Goal: Task Accomplishment & Management: Use online tool/utility

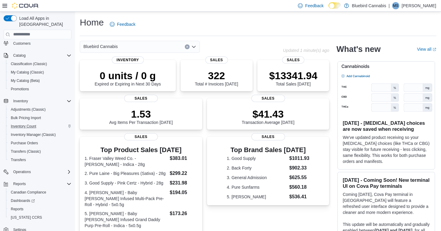
scroll to position [49, 0]
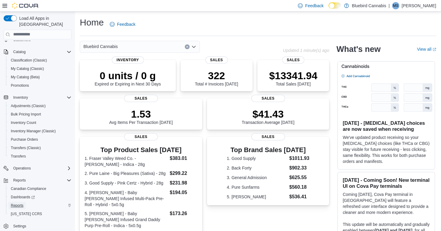
click at [16, 203] on span "Reports" at bounding box center [17, 205] width 13 height 5
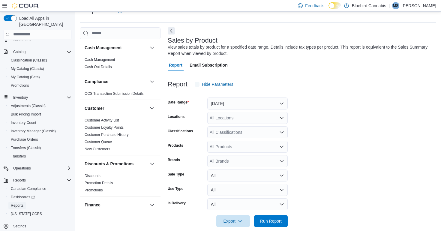
scroll to position [20, 0]
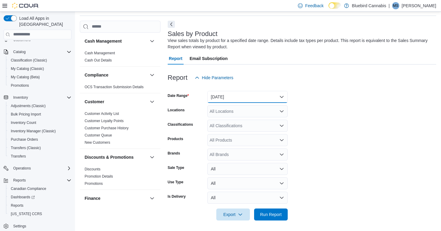
click at [252, 101] on button "[DATE]" at bounding box center [247, 97] width 80 height 12
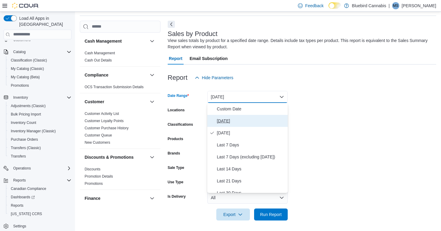
click at [228, 121] on span "[DATE]" at bounding box center [251, 120] width 68 height 7
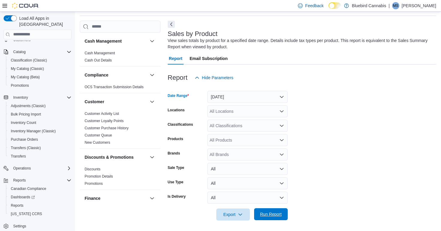
click at [273, 213] on span "Run Report" at bounding box center [271, 214] width 22 height 6
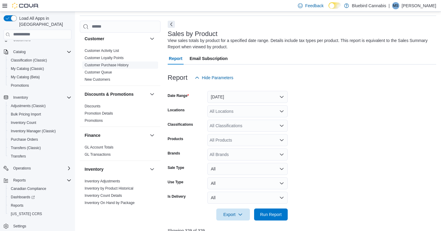
scroll to position [341, 0]
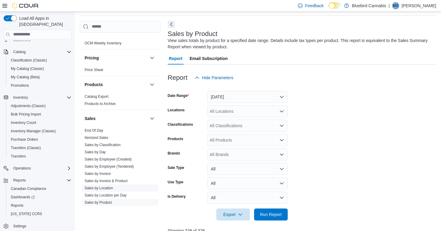
click at [108, 186] on span "Sales by Location" at bounding box center [99, 188] width 28 height 5
click at [110, 188] on link "Sales by Location" at bounding box center [99, 188] width 28 height 4
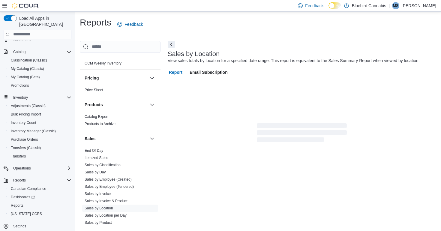
scroll to position [1, 0]
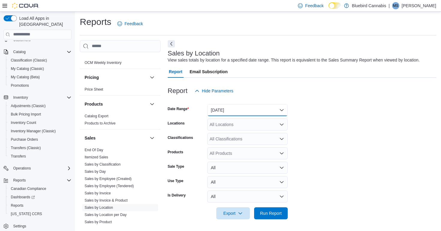
click at [222, 106] on button "Yesterday" at bounding box center [247, 110] width 80 height 12
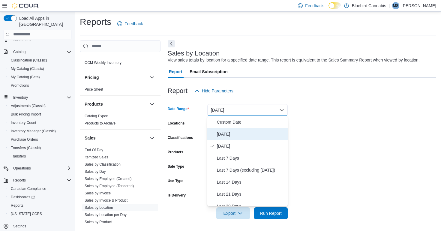
click at [228, 132] on span "Today" at bounding box center [251, 133] width 68 height 7
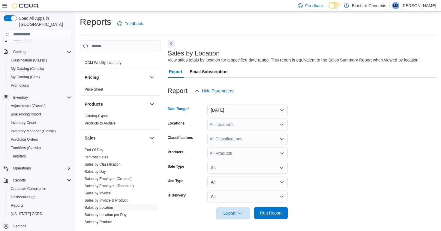
click at [277, 209] on span "Run Report" at bounding box center [271, 213] width 26 height 12
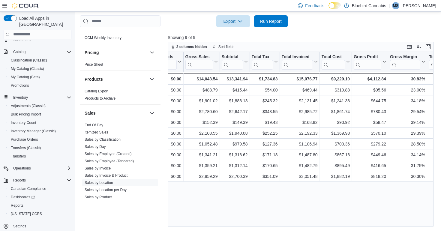
scroll to position [0, 209]
